Goal: Task Accomplishment & Management: Use online tool/utility

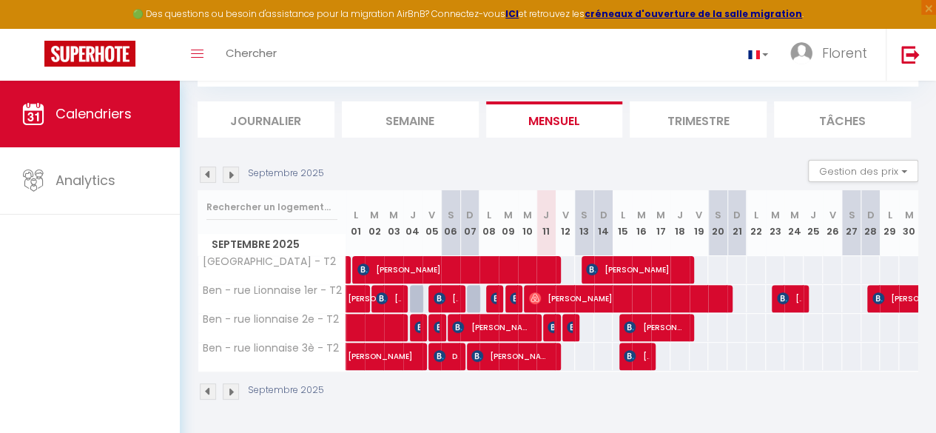
scroll to position [0, 8]
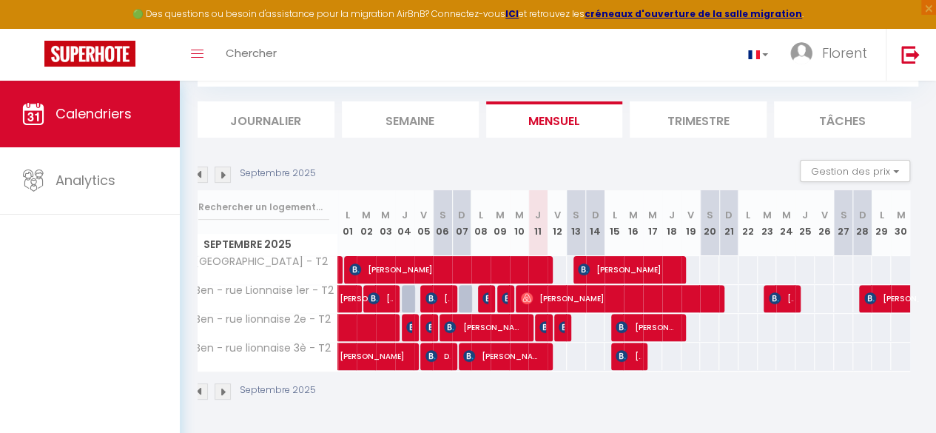
click at [220, 175] on div "Septembre 2025 Gestion des prix Nb Nuits minimum Règles Disponibilité" at bounding box center [549, 175] width 720 height 30
click at [220, 168] on img at bounding box center [222, 174] width 16 height 16
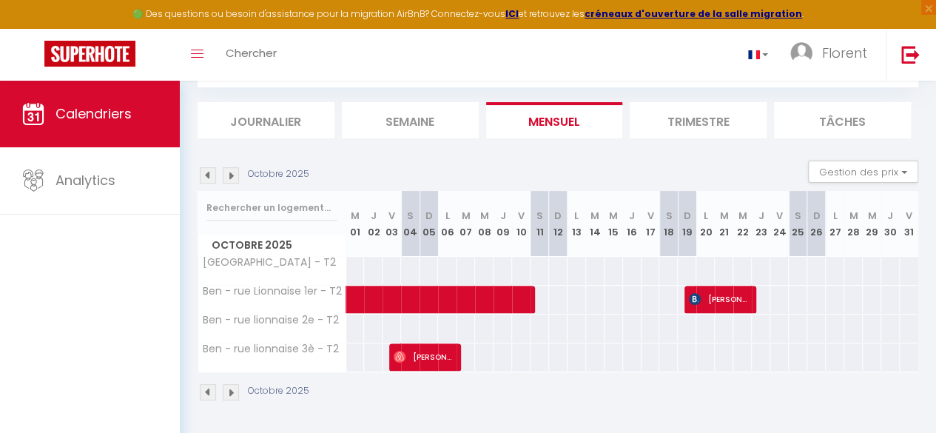
scroll to position [90, 0]
click at [231, 167] on img at bounding box center [231, 174] width 16 height 16
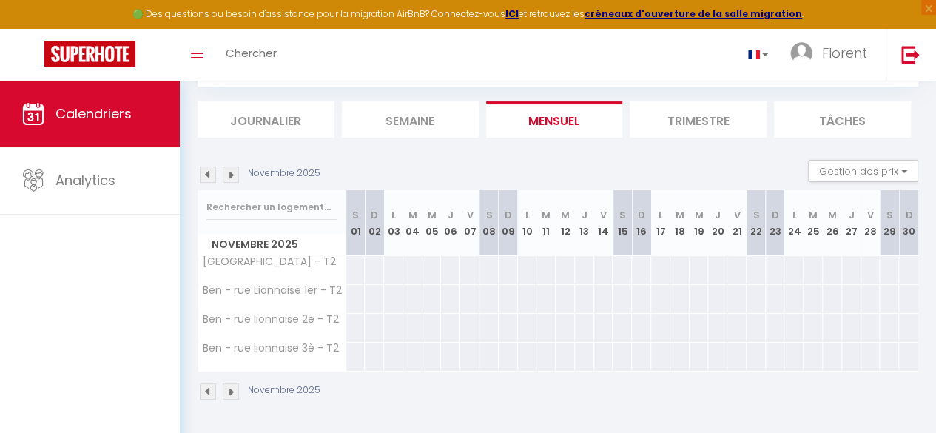
click at [203, 166] on img at bounding box center [208, 174] width 16 height 16
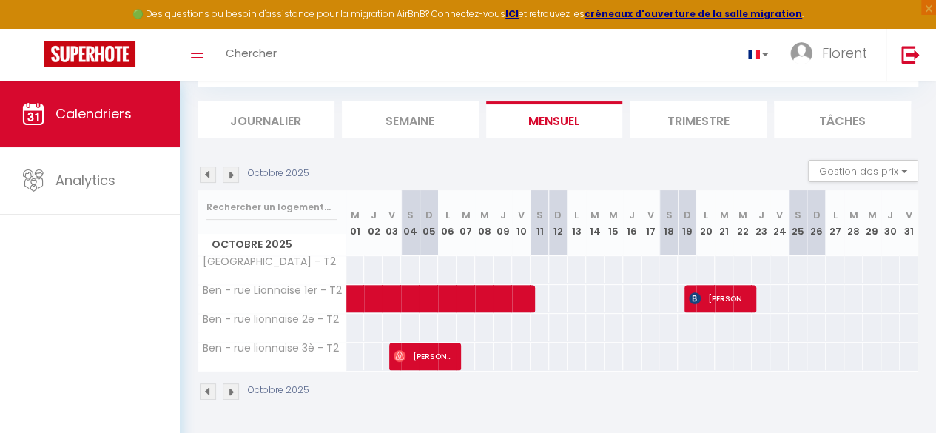
click at [203, 166] on img at bounding box center [208, 174] width 16 height 16
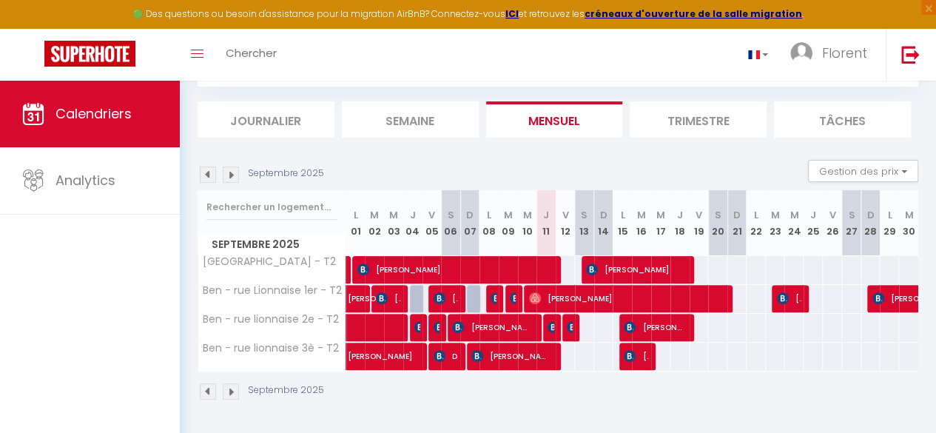
click at [204, 168] on img at bounding box center [208, 174] width 16 height 16
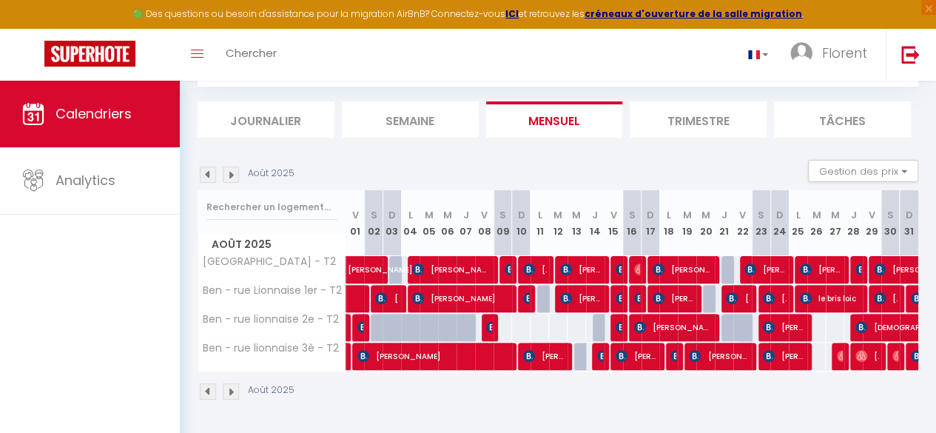
click at [204, 168] on img at bounding box center [208, 174] width 16 height 16
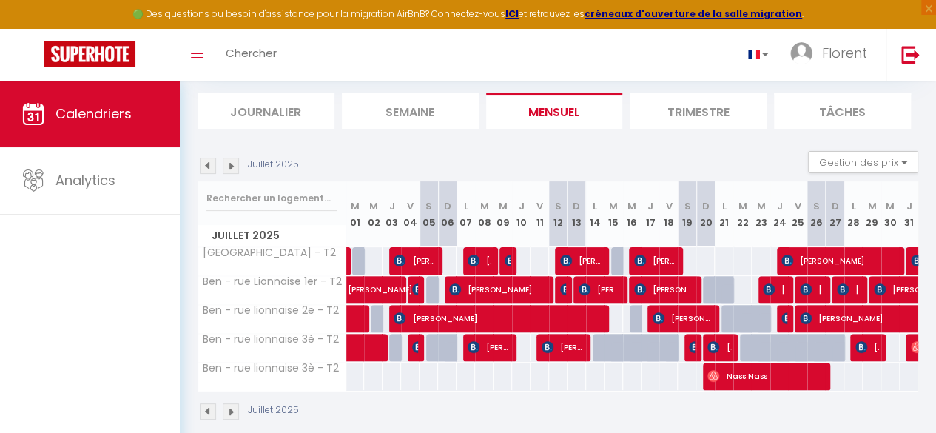
click at [204, 168] on img at bounding box center [208, 166] width 16 height 16
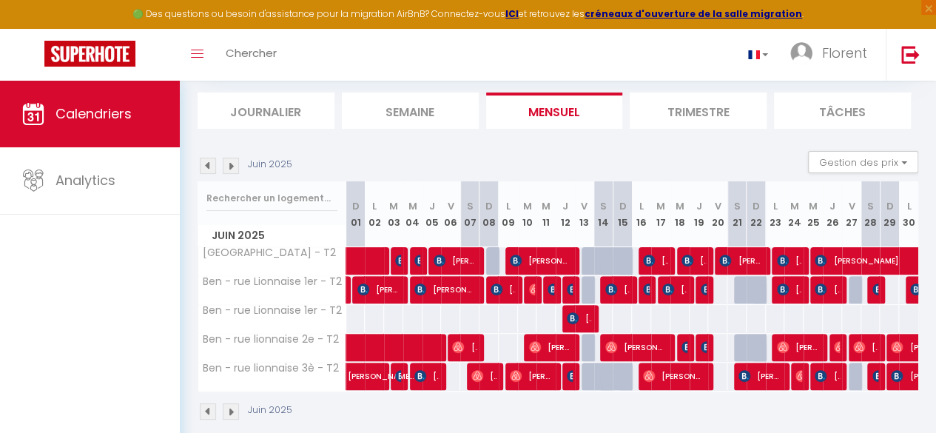
click at [204, 168] on img at bounding box center [208, 166] width 16 height 16
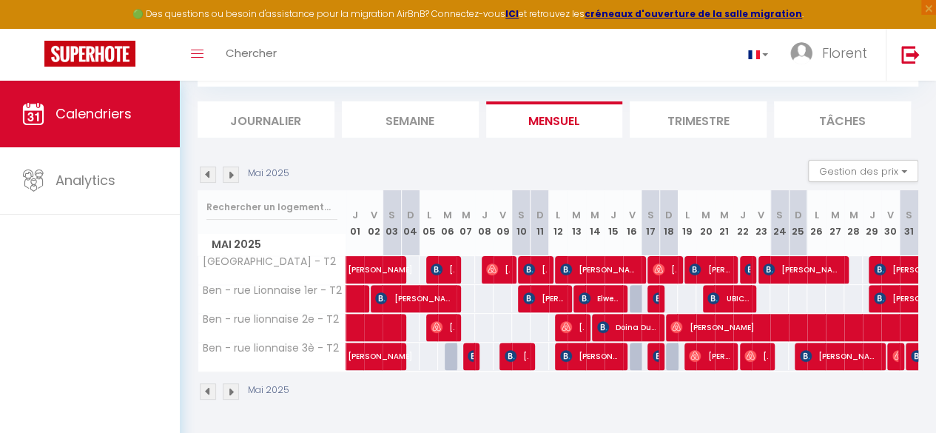
click at [234, 166] on img at bounding box center [231, 174] width 16 height 16
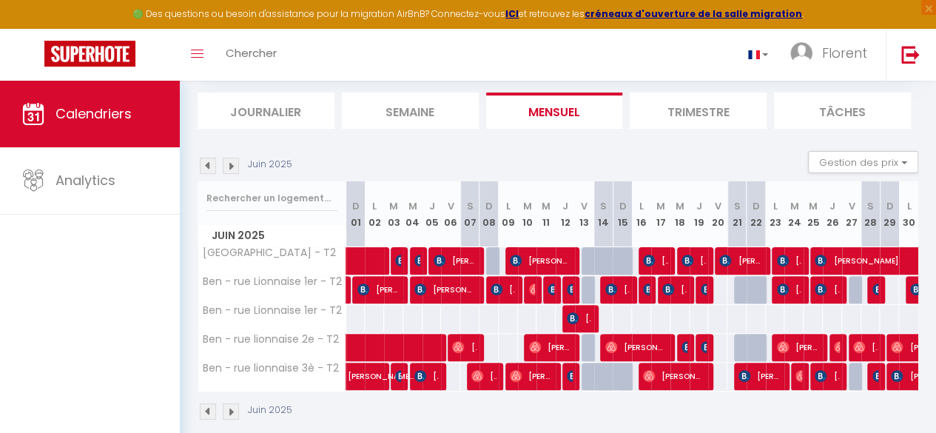
click at [235, 158] on img at bounding box center [231, 166] width 16 height 16
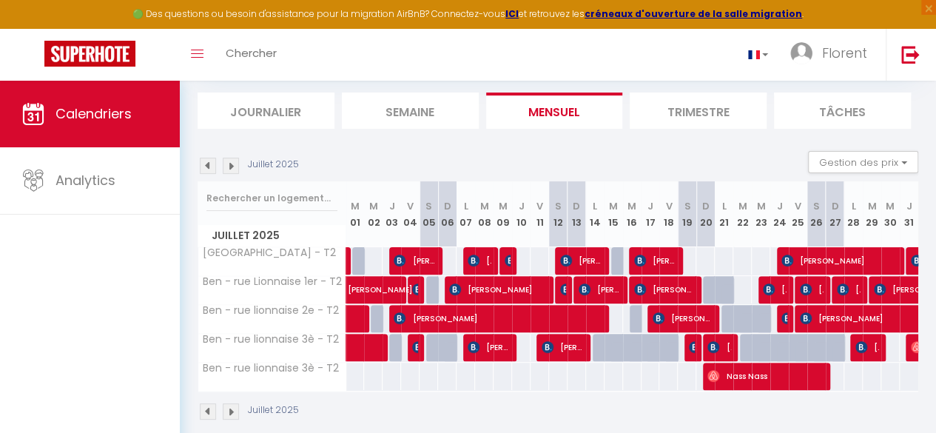
click at [235, 158] on img at bounding box center [231, 166] width 16 height 16
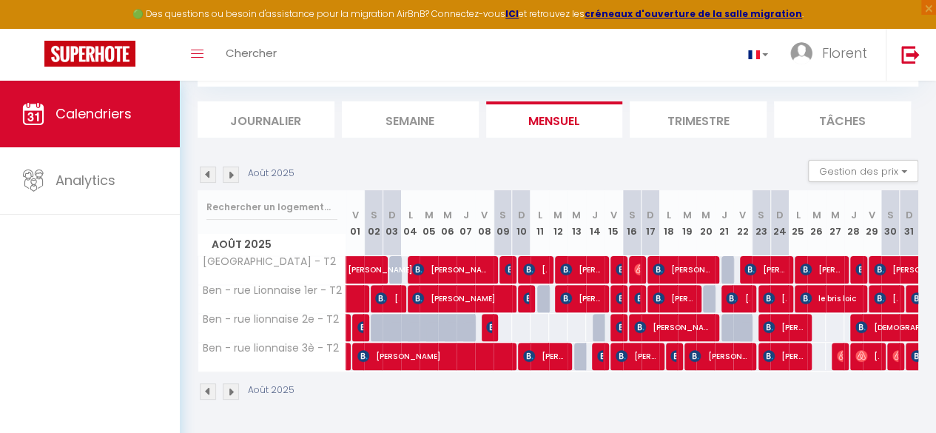
click at [235, 166] on img at bounding box center [231, 174] width 16 height 16
